Goal: Task Accomplishment & Management: Use online tool/utility

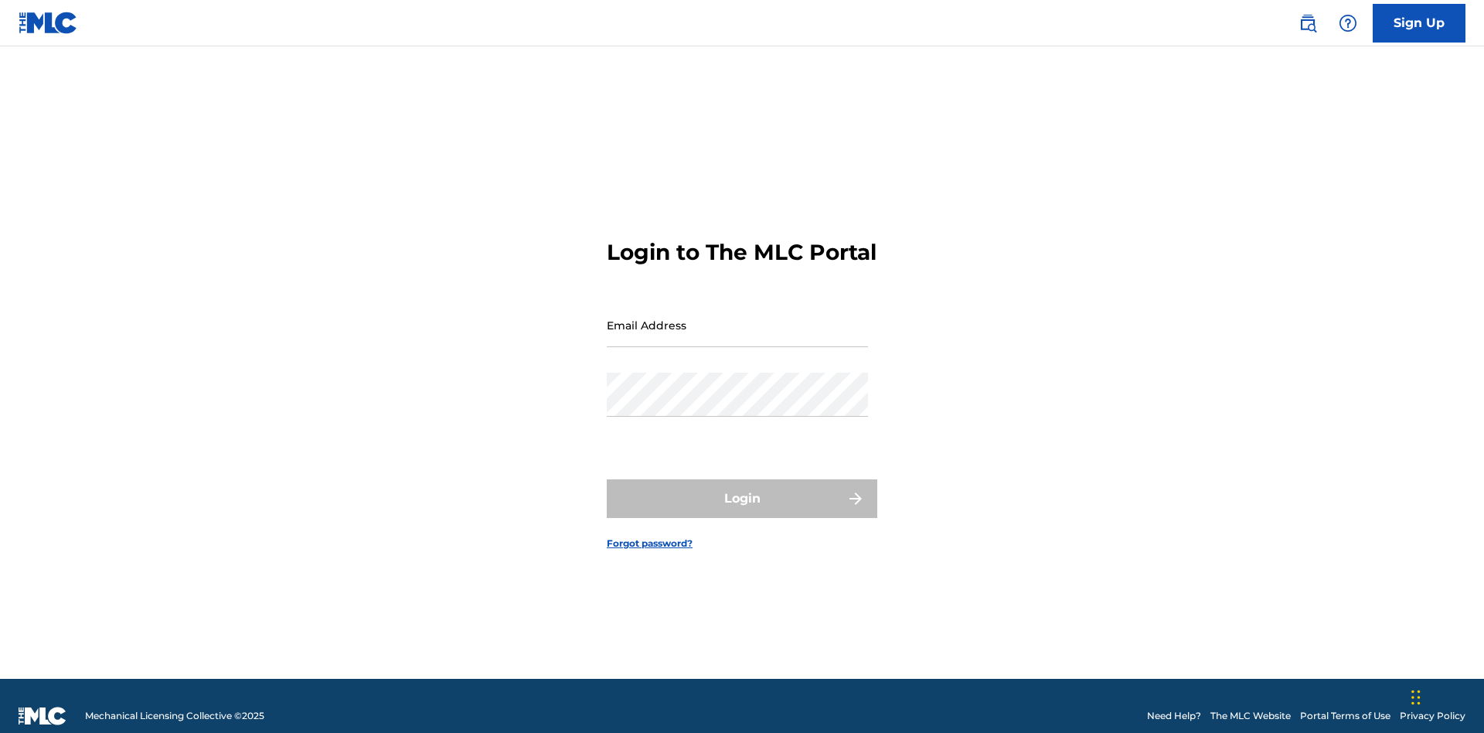
scroll to position [20, 0]
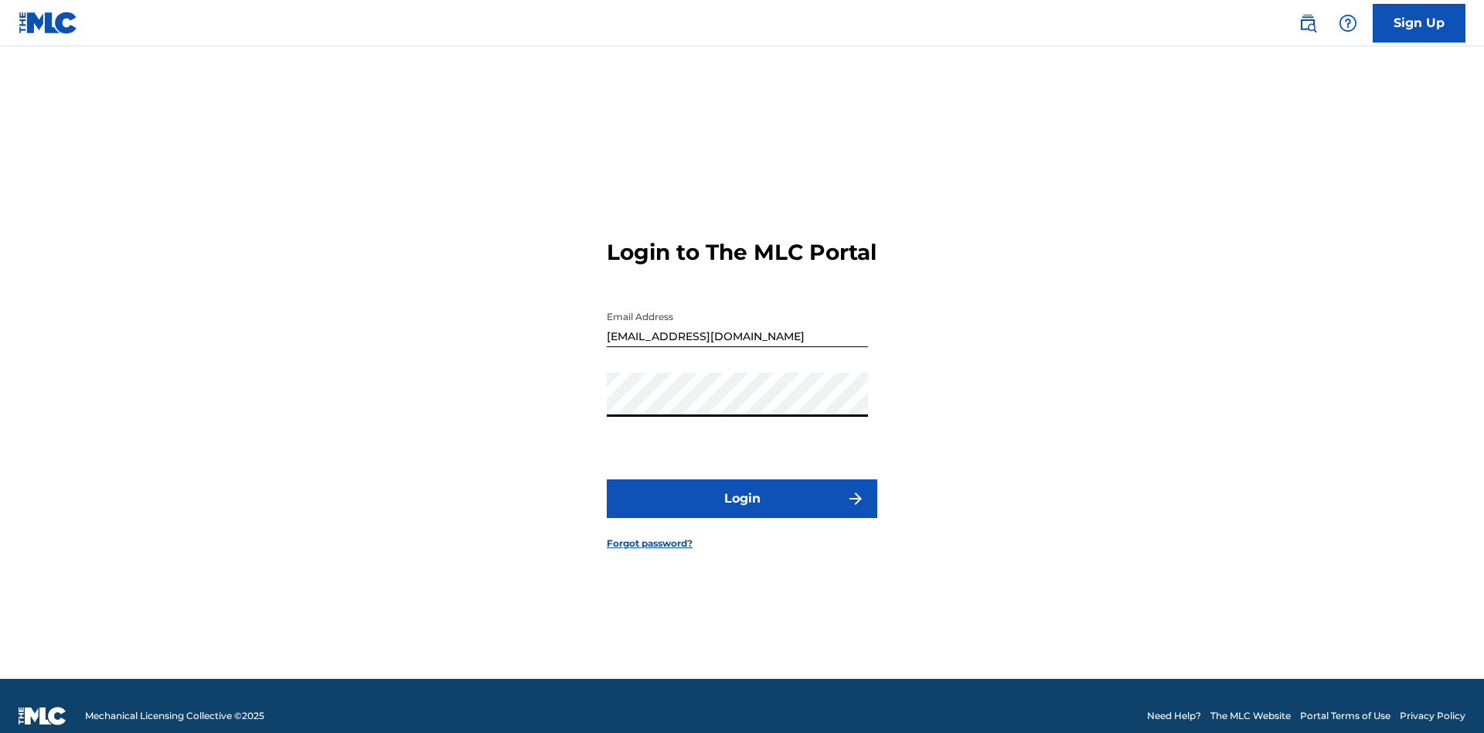
scroll to position [20, 0]
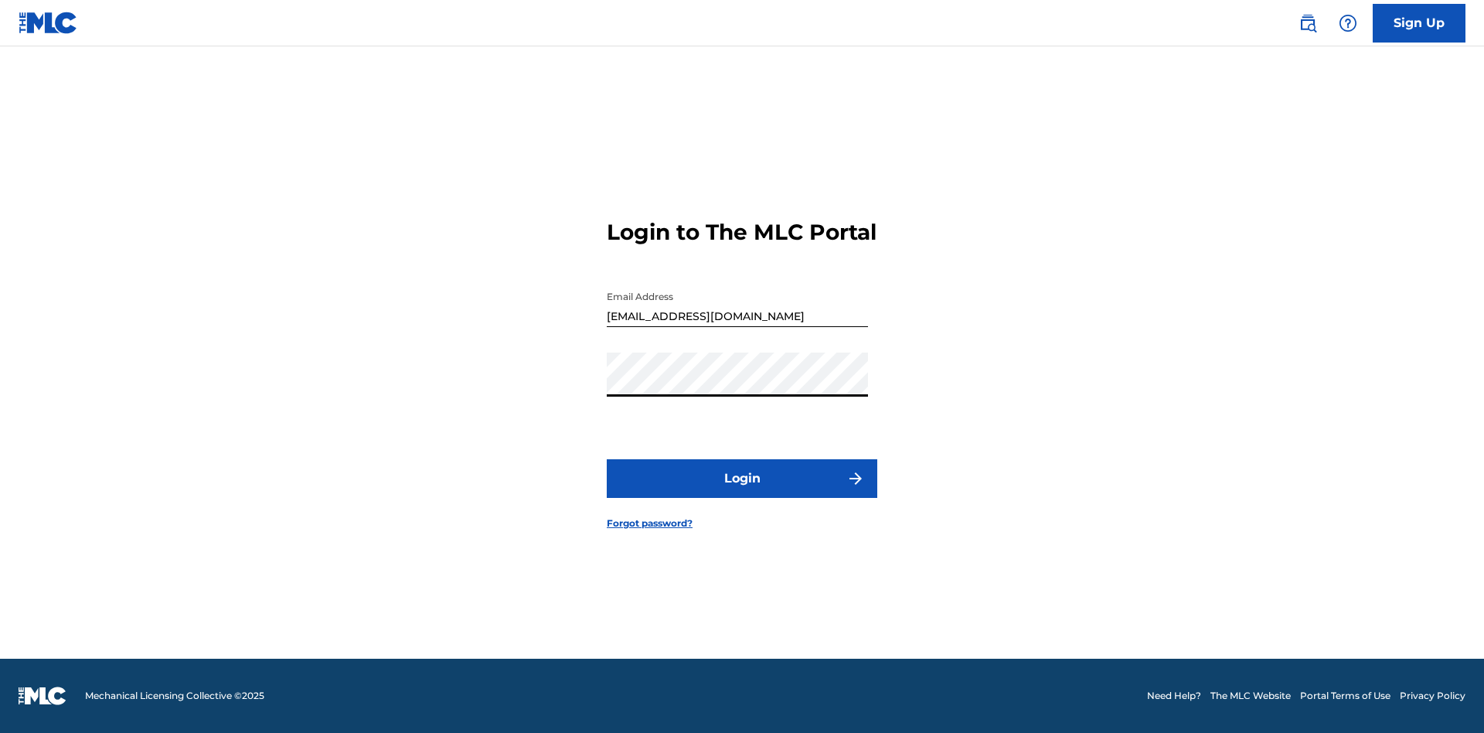
click at [742, 491] on button "Login" at bounding box center [742, 478] width 270 height 39
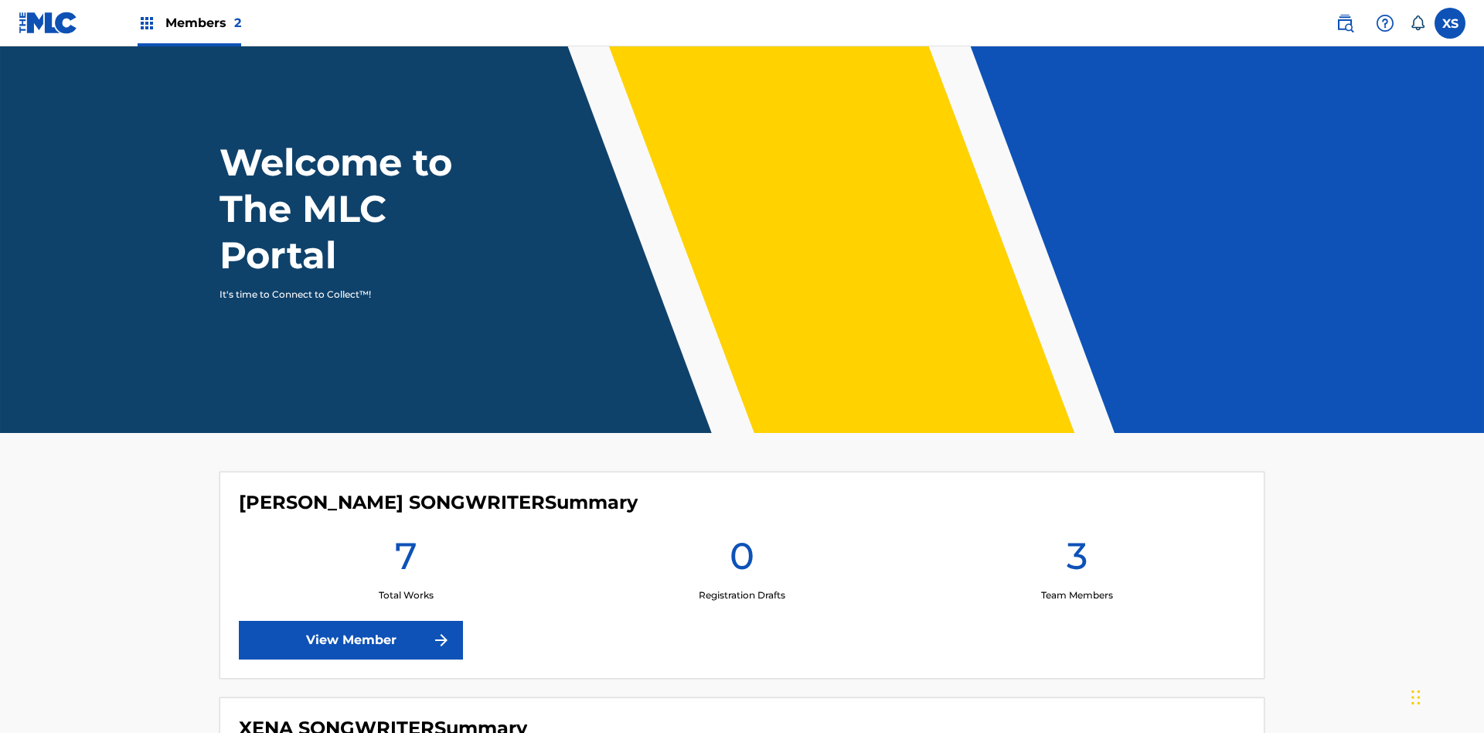
click at [189, 22] on span "Members 2" at bounding box center [203, 23] width 76 height 18
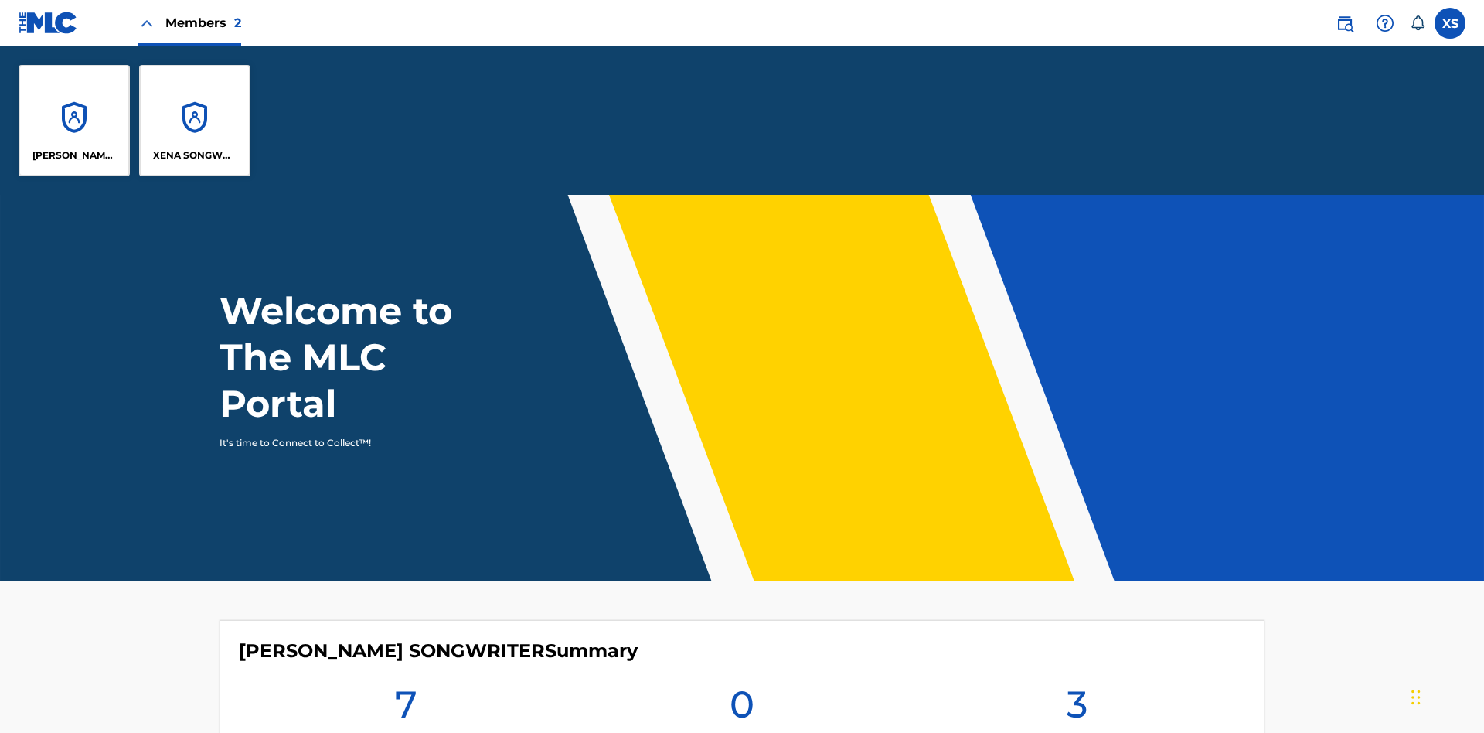
click at [74, 155] on p "CLEO SONGWRITER" at bounding box center [74, 155] width 84 height 14
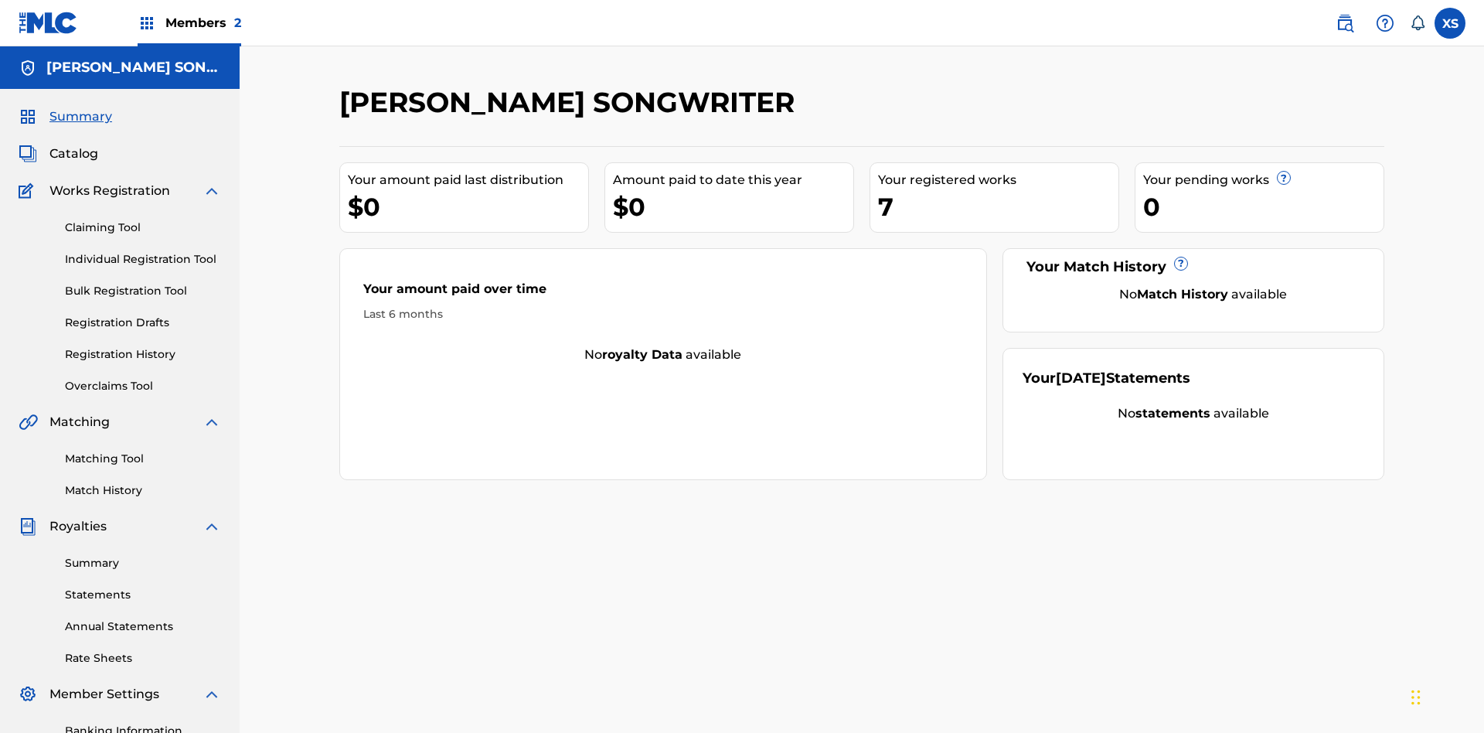
click at [143, 378] on link "Overclaims Tool" at bounding box center [143, 386] width 156 height 16
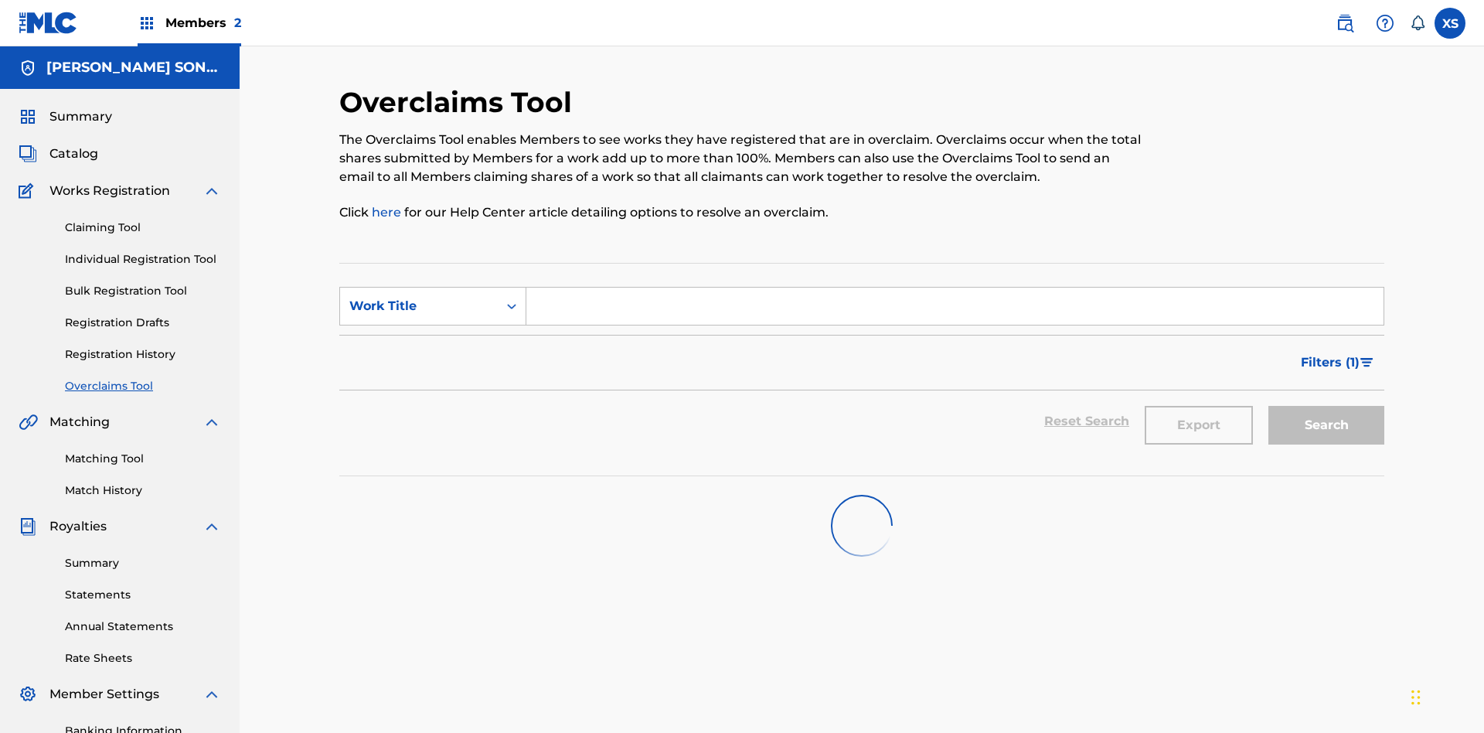
click at [1329, 353] on span "Filters ( 1 )" at bounding box center [1330, 362] width 59 height 19
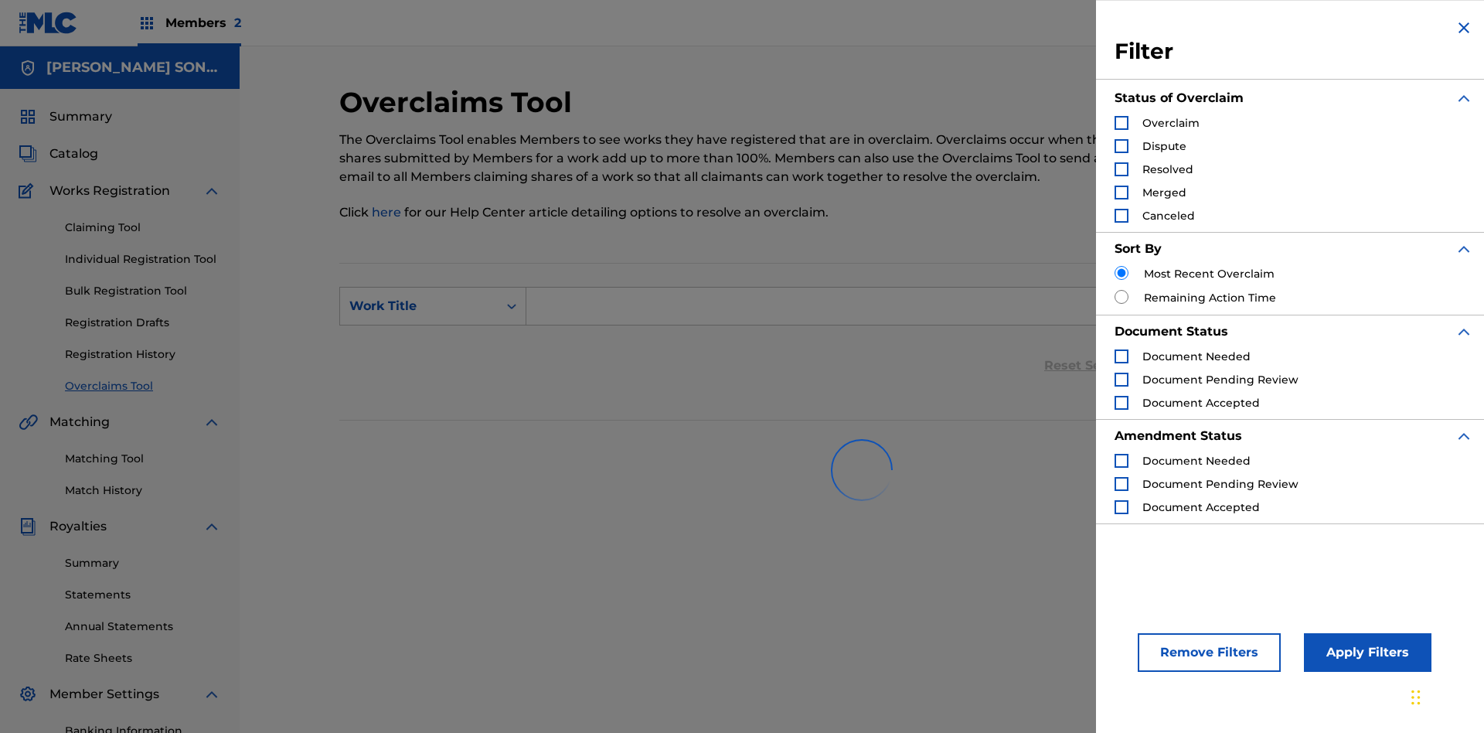
click at [1121, 123] on div "Search Form" at bounding box center [1121, 123] width 14 height 14
click at [1365, 652] on button "Apply Filters" at bounding box center [1368, 652] width 128 height 39
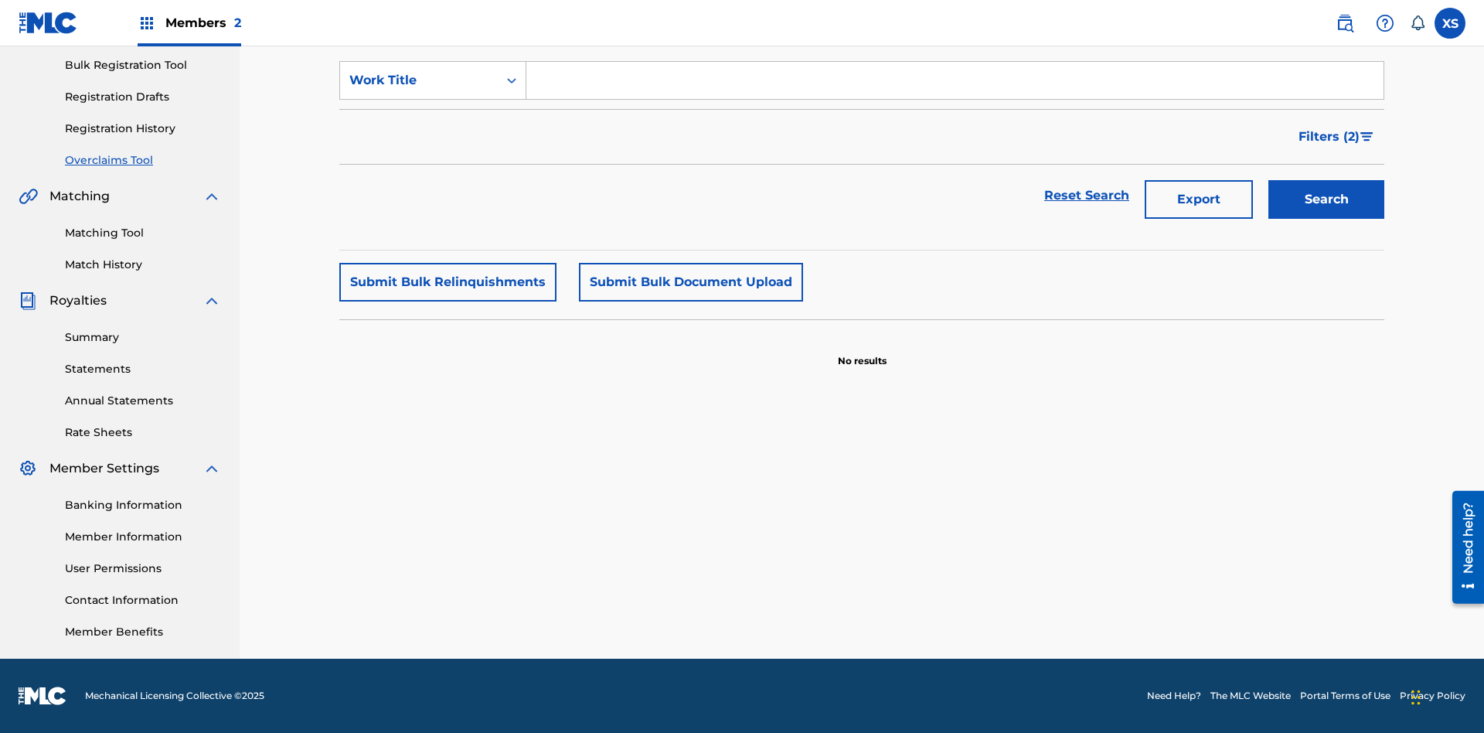
click at [1329, 137] on span "Filters ( 2 )" at bounding box center [1328, 137] width 61 height 19
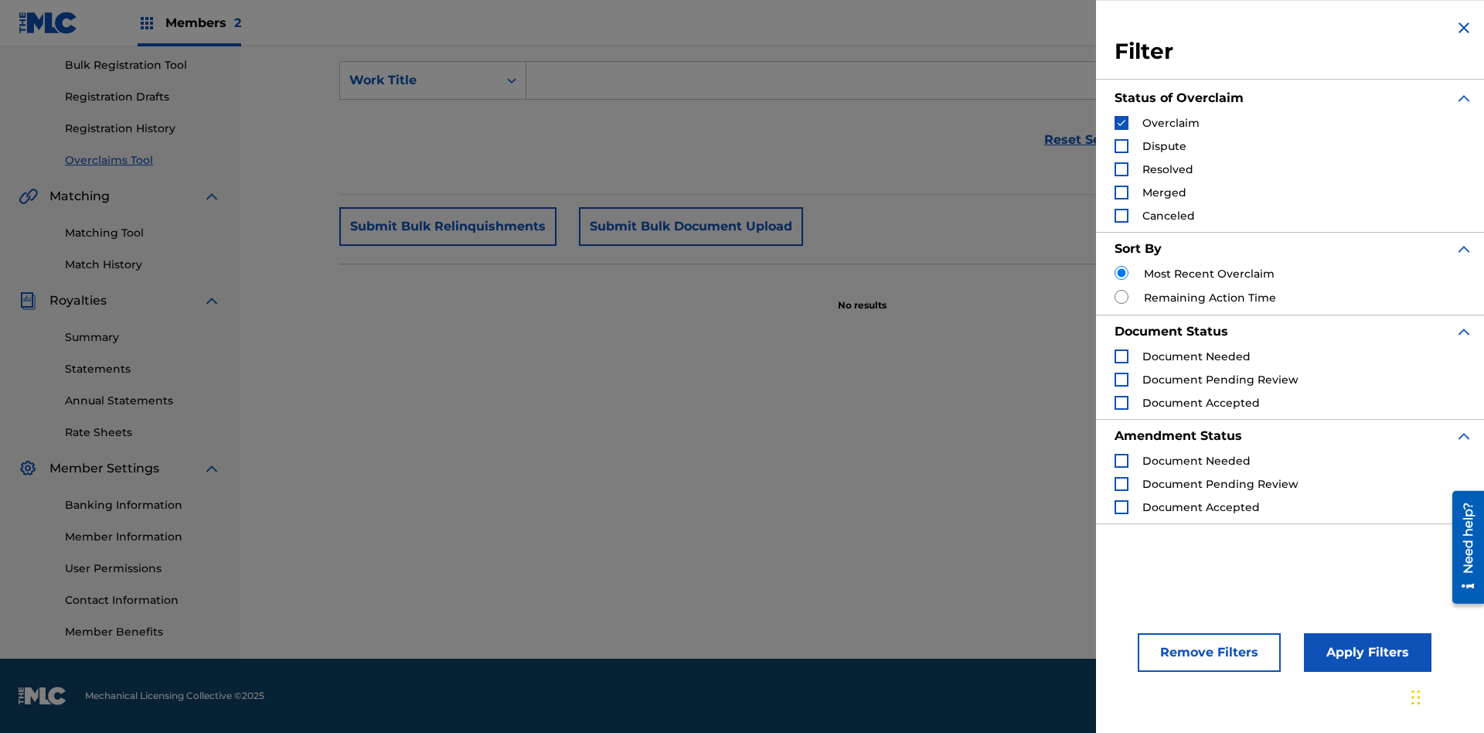
click at [1121, 123] on img "Search Form" at bounding box center [1121, 122] width 11 height 11
click at [1121, 146] on div "Search Form" at bounding box center [1121, 146] width 14 height 14
click at [1365, 652] on button "Apply Filters" at bounding box center [1368, 652] width 128 height 39
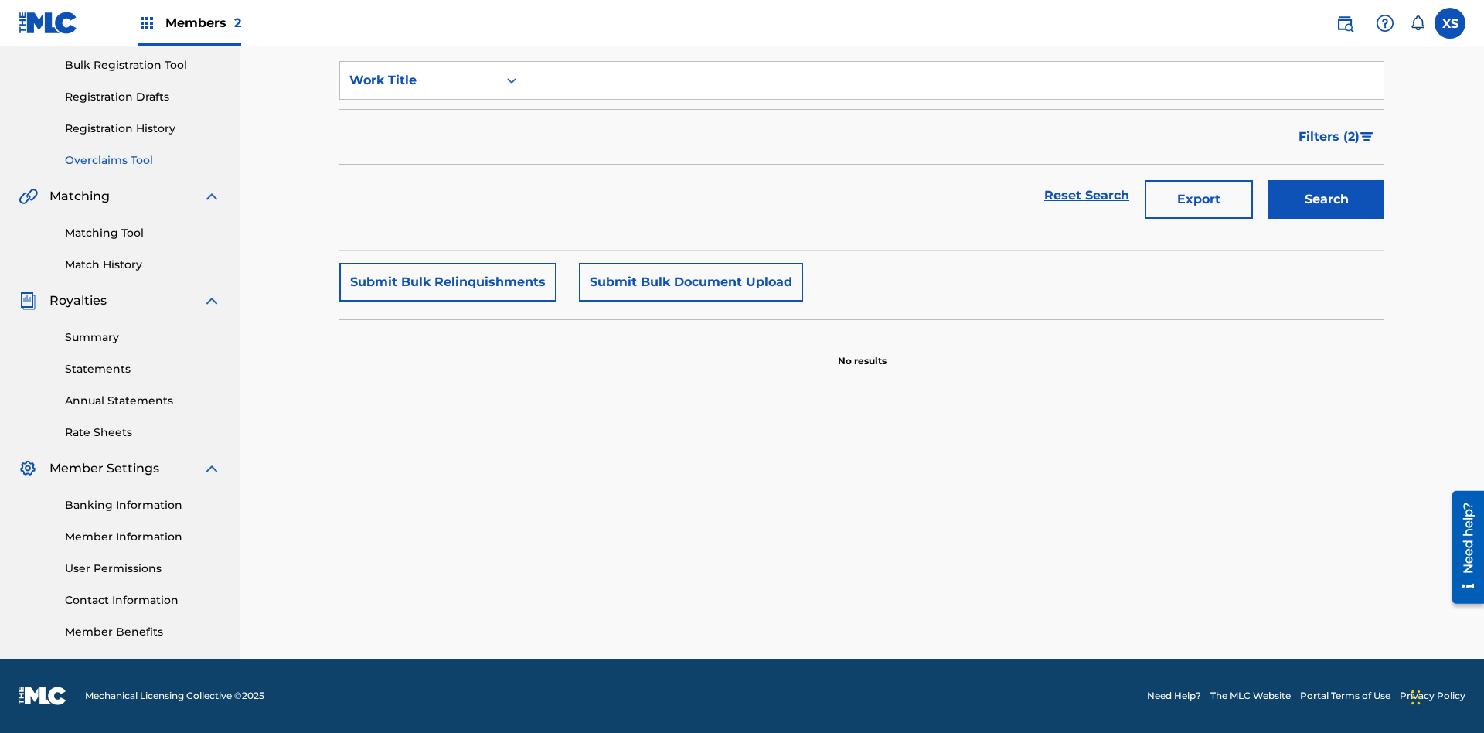
click at [1329, 137] on span "Filters ( 2 )" at bounding box center [1328, 137] width 61 height 19
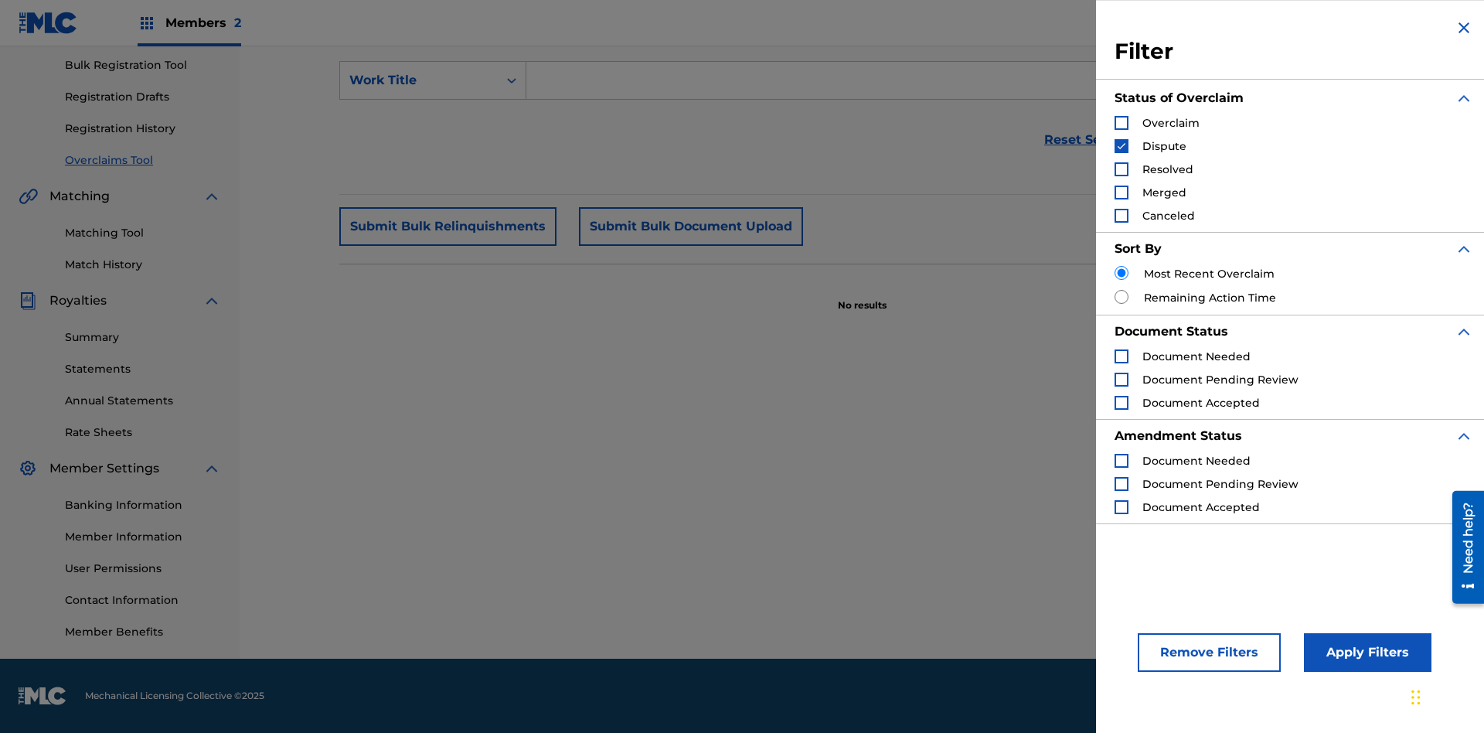
click at [1121, 146] on img "Search Form" at bounding box center [1121, 146] width 11 height 11
click at [1121, 169] on div "Search Form" at bounding box center [1121, 169] width 14 height 14
click at [1365, 652] on button "Apply Filters" at bounding box center [1368, 652] width 128 height 39
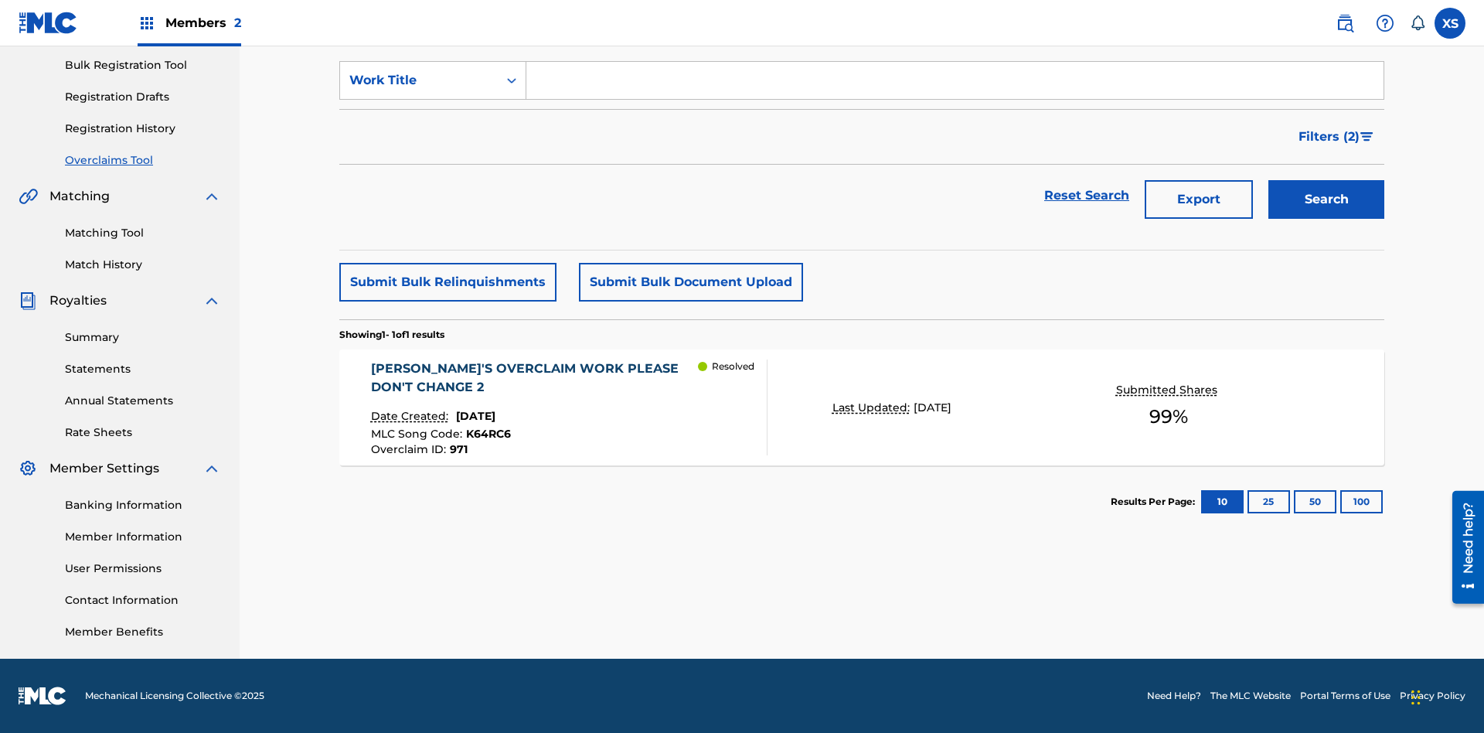
click at [1329, 137] on span "Filters ( 2 )" at bounding box center [1328, 137] width 61 height 19
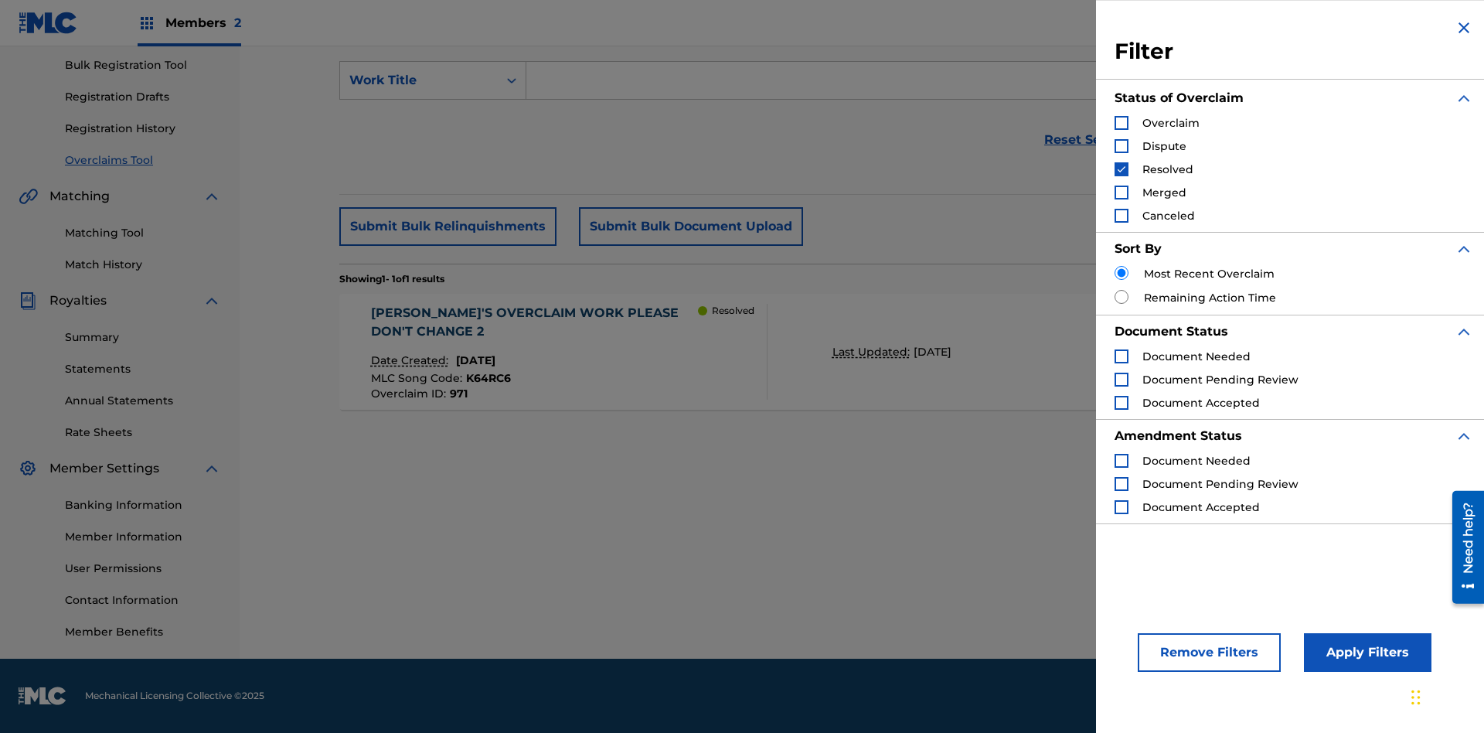
click at [1121, 169] on img "Search Form" at bounding box center [1121, 169] width 11 height 11
click at [1121, 192] on div "Search Form" at bounding box center [1121, 192] width 14 height 14
click at [1365, 652] on button "Apply Filters" at bounding box center [1368, 652] width 128 height 39
